Goal: Task Accomplishment & Management: Manage account settings

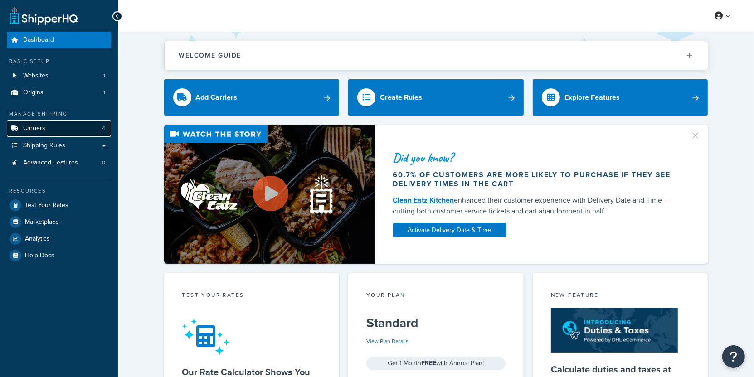
click at [82, 129] on link "Carriers 4" at bounding box center [59, 128] width 104 height 17
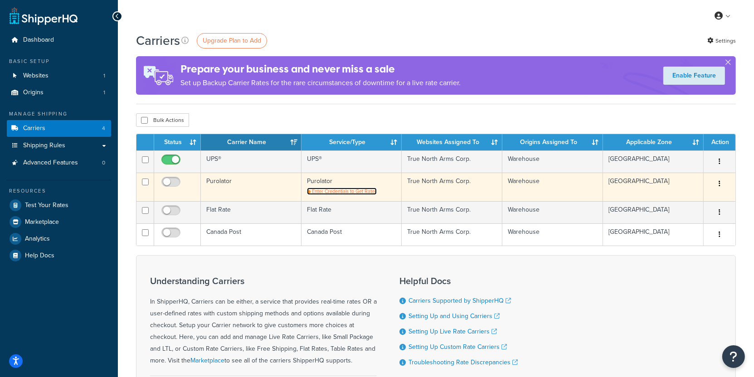
click at [328, 191] on span "Enter Credentials to Get Rates" at bounding box center [344, 191] width 65 height 7
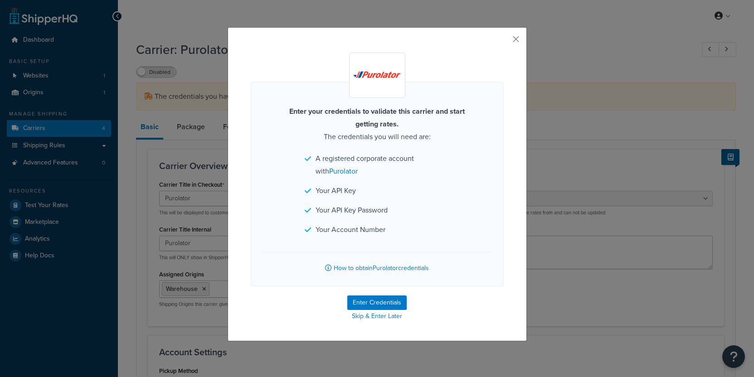
select select "purolator"
select select "PRE_SCHEDULED"
select select "kg"
click at [388, 300] on button "Enter Credentials" at bounding box center [376, 302] width 59 height 15
select select "PRE_SCHEDULED"
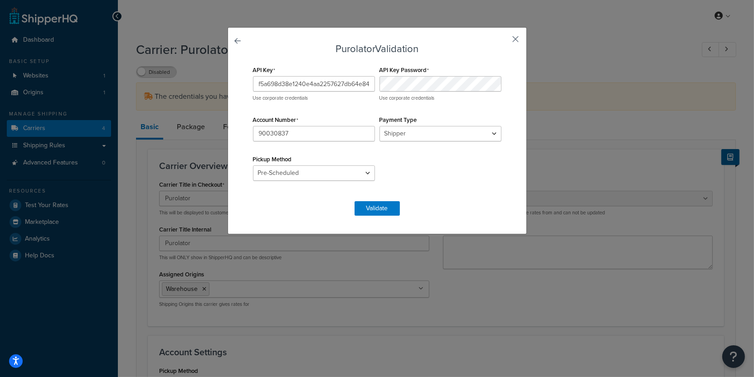
click at [503, 41] on button "button" at bounding box center [502, 42] width 2 height 2
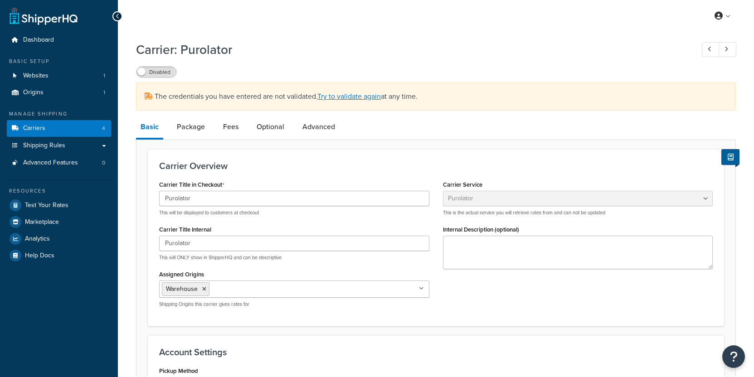
select select "purolator"
select select "PRE_SCHEDULED"
select select "kg"
click at [70, 130] on link "Carriers 4" at bounding box center [59, 128] width 104 height 17
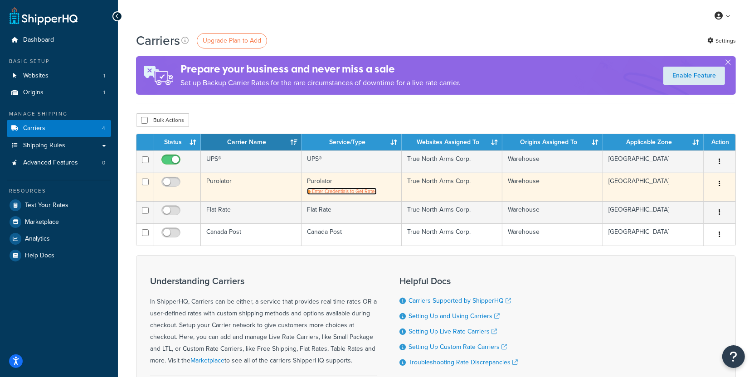
click at [371, 190] on span "Enter Credentials to Get Rates" at bounding box center [344, 191] width 65 height 7
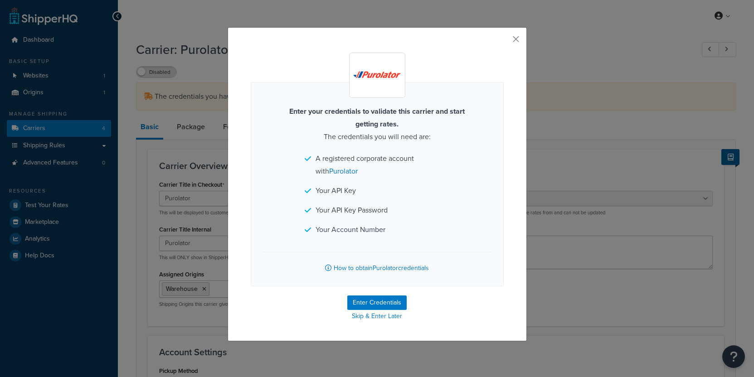
select select "purolator"
select select "PRE_SCHEDULED"
select select "kg"
click at [373, 303] on button "Enter Credentials" at bounding box center [376, 302] width 59 height 15
select select "PRE_SCHEDULED"
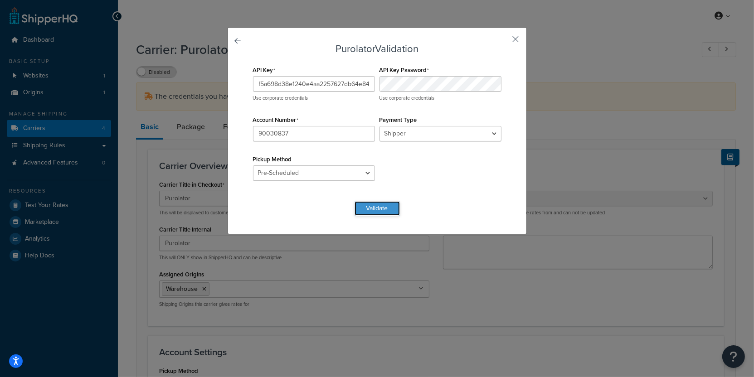
click at [396, 212] on button "Validate" at bounding box center [376, 208] width 45 height 15
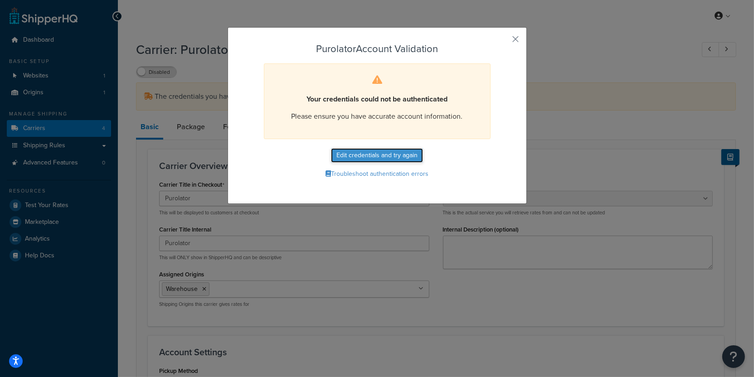
click at [371, 160] on button "Edit credentials and try again" at bounding box center [377, 155] width 92 height 15
select select "PRE_SCHEDULED"
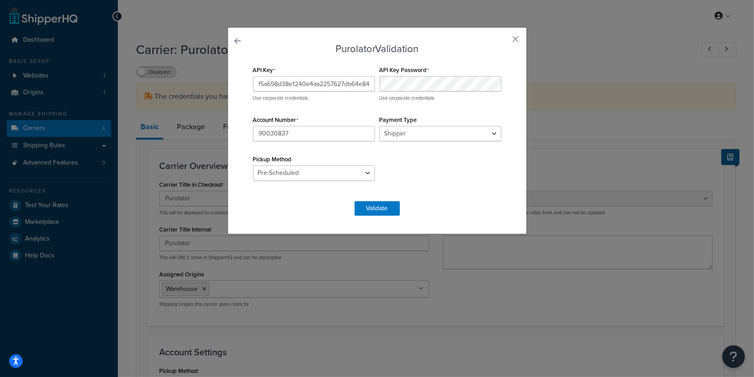
click at [519, 39] on div "Purolator Validation API Key f5a698d38e1240e4aa2257627db64e84 Use corporate cre…" at bounding box center [376, 130] width 299 height 207
click at [503, 41] on button "button" at bounding box center [502, 42] width 2 height 2
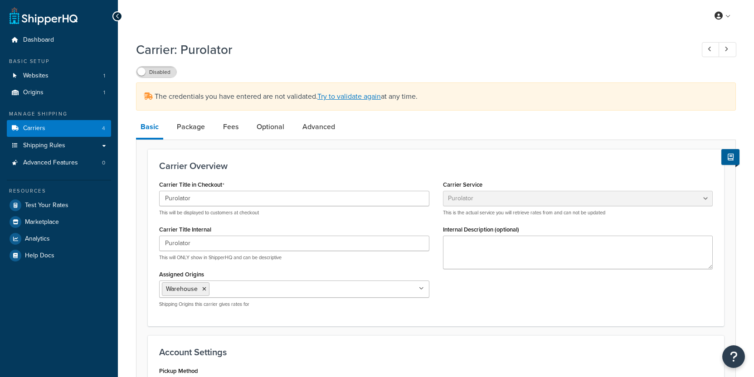
select select "purolator"
select select "PRE_SCHEDULED"
select select "kg"
click at [159, 78] on div "Disabled" at bounding box center [156, 72] width 41 height 12
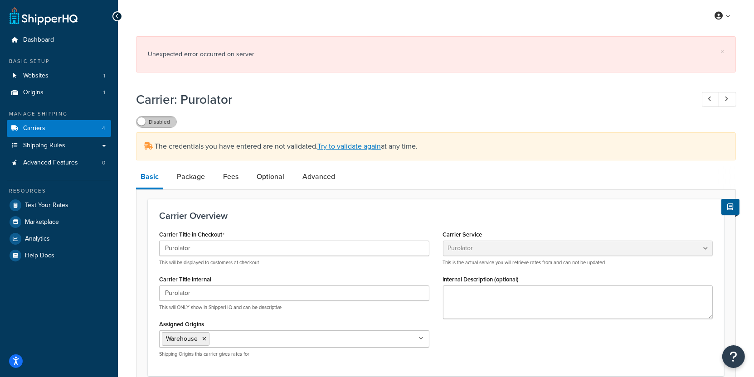
click at [159, 124] on label "Disabled" at bounding box center [156, 121] width 40 height 11
click at [81, 130] on link "Carriers 4" at bounding box center [59, 128] width 104 height 17
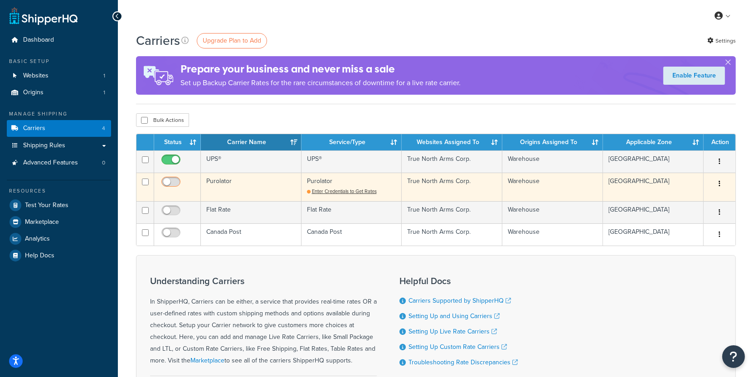
click at [176, 182] on input "checkbox" at bounding box center [172, 184] width 25 height 11
checkbox input "false"
